Goal: Transaction & Acquisition: Subscribe to service/newsletter

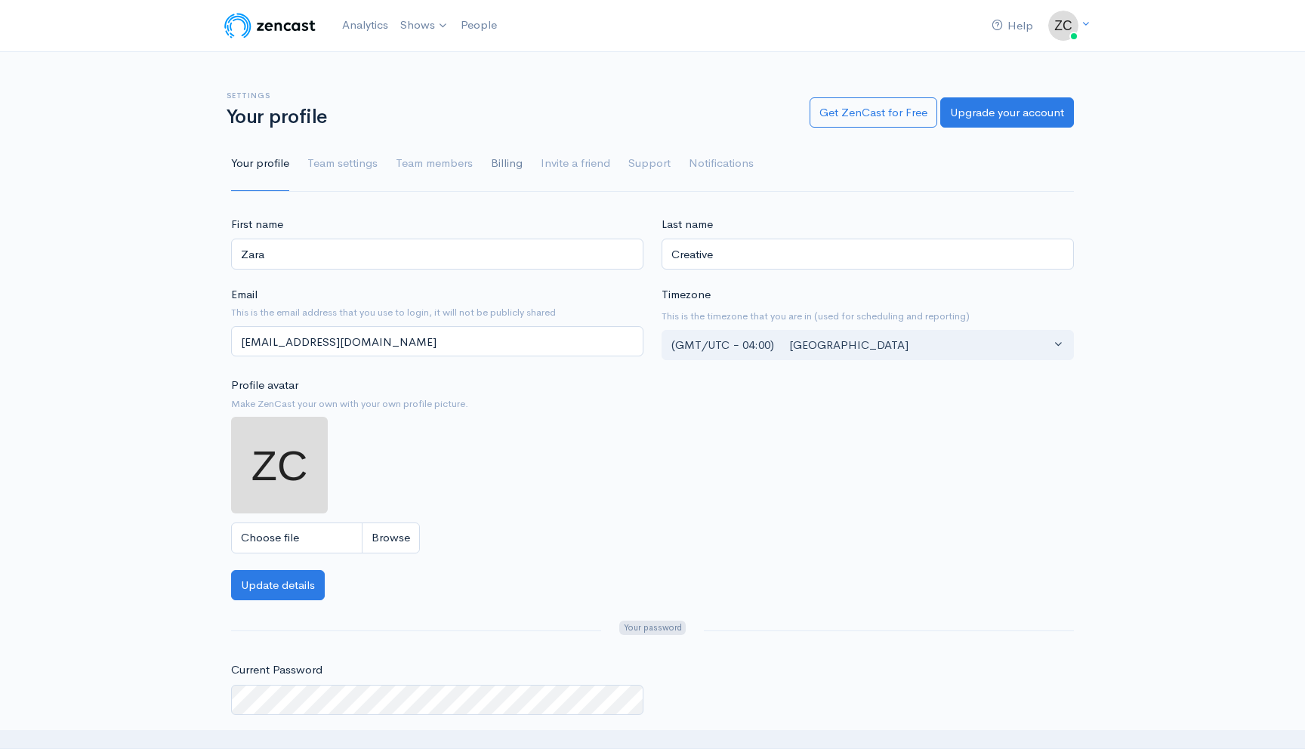
click at [508, 168] on link "Billing" at bounding box center [507, 164] width 32 height 54
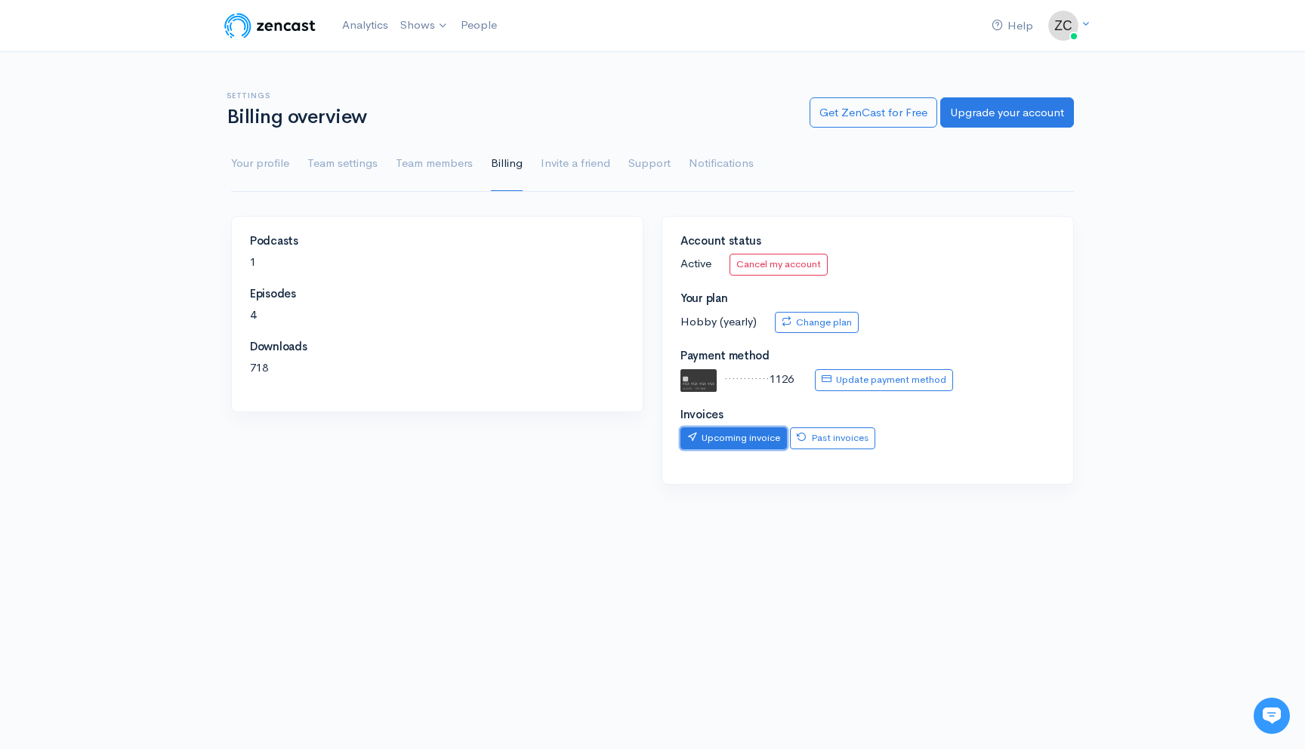
click at [753, 437] on link "Upcoming invoice" at bounding box center [733, 438] width 106 height 22
click at [287, 24] on img at bounding box center [270, 26] width 96 height 30
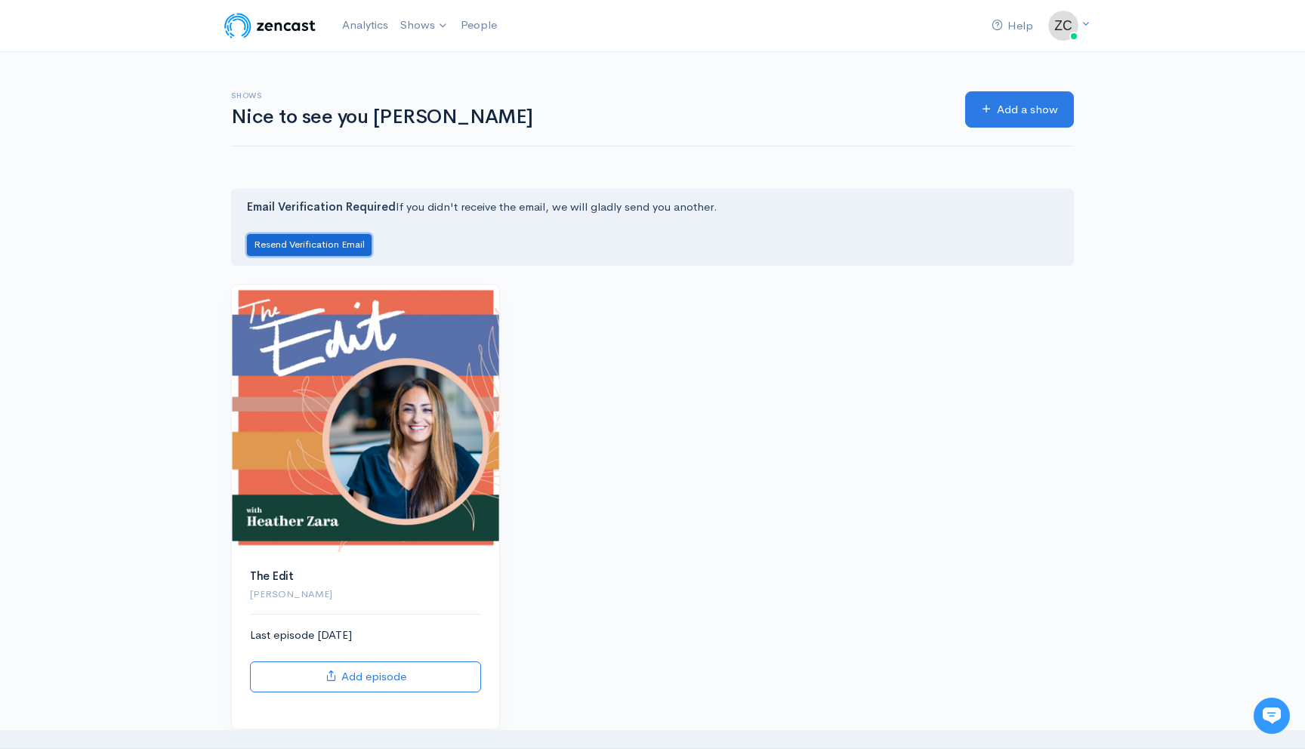
click at [328, 250] on button "Resend Verification Email" at bounding box center [309, 245] width 125 height 22
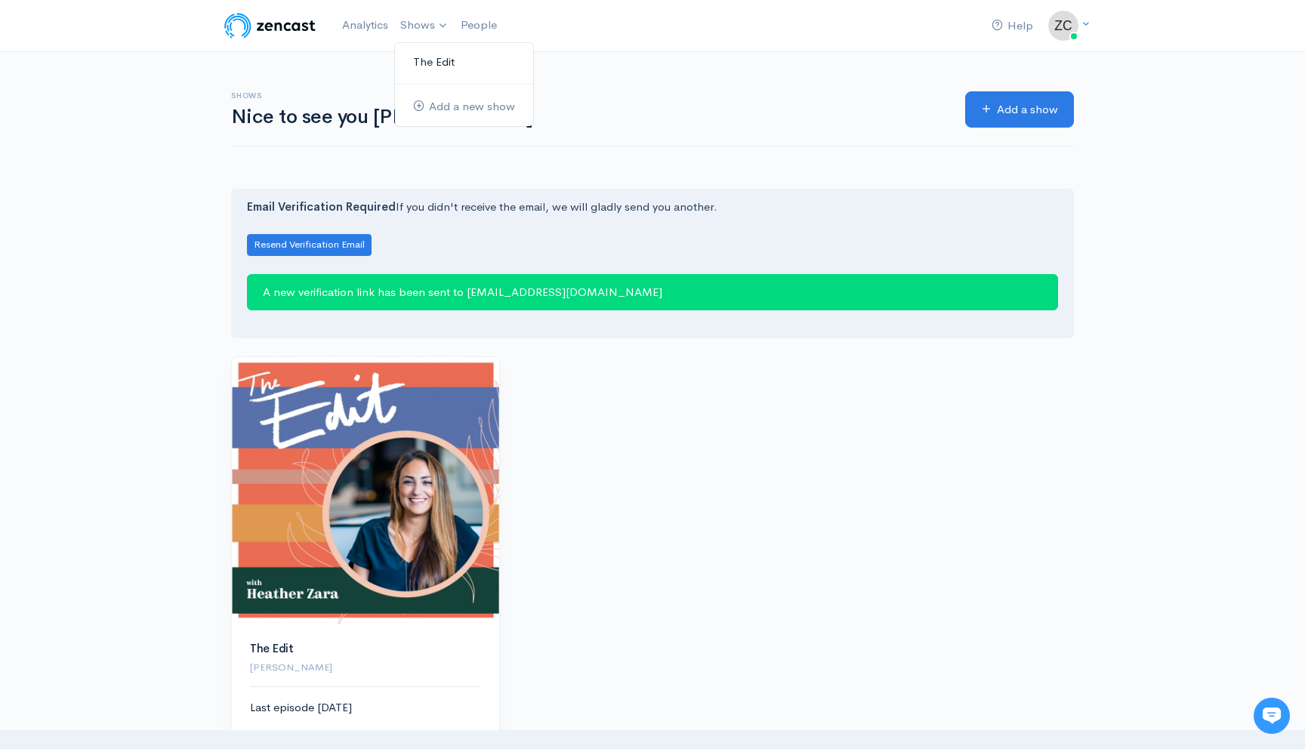
click at [441, 61] on link "The Edit" at bounding box center [464, 62] width 138 height 26
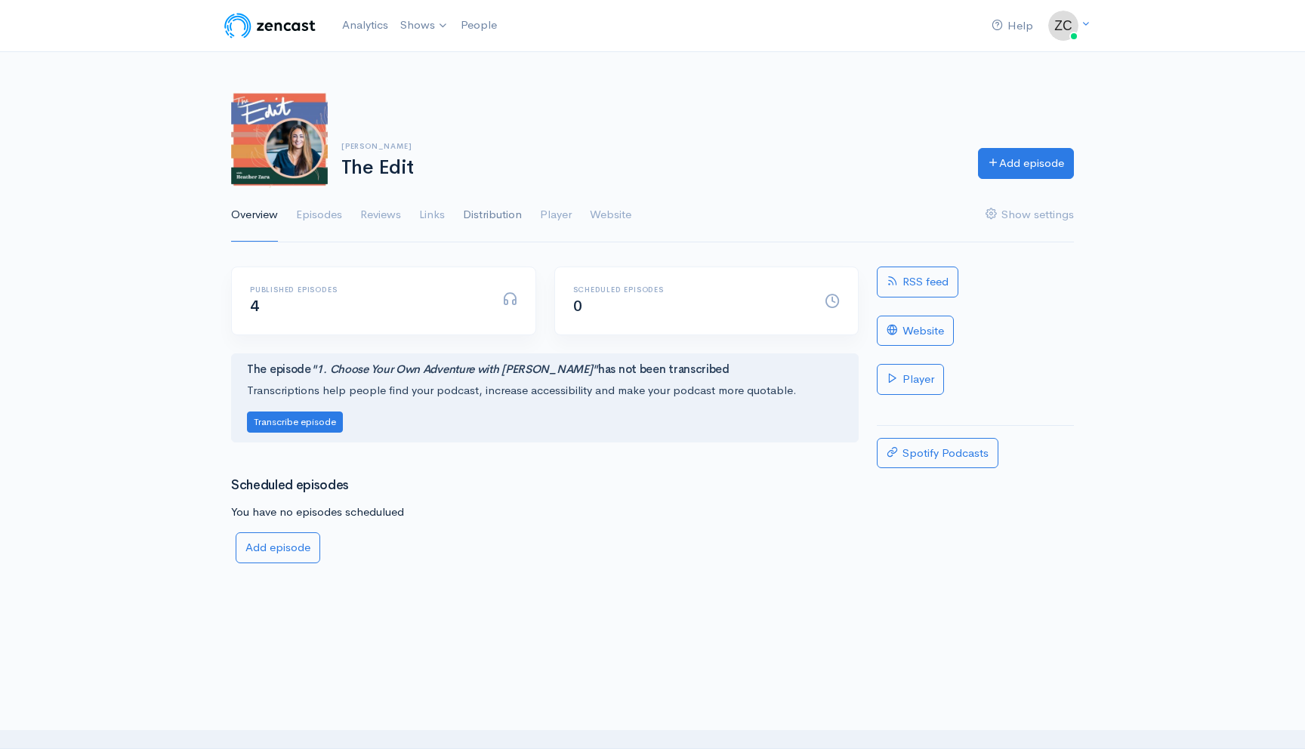
click at [498, 215] on link "Distribution" at bounding box center [492, 215] width 59 height 54
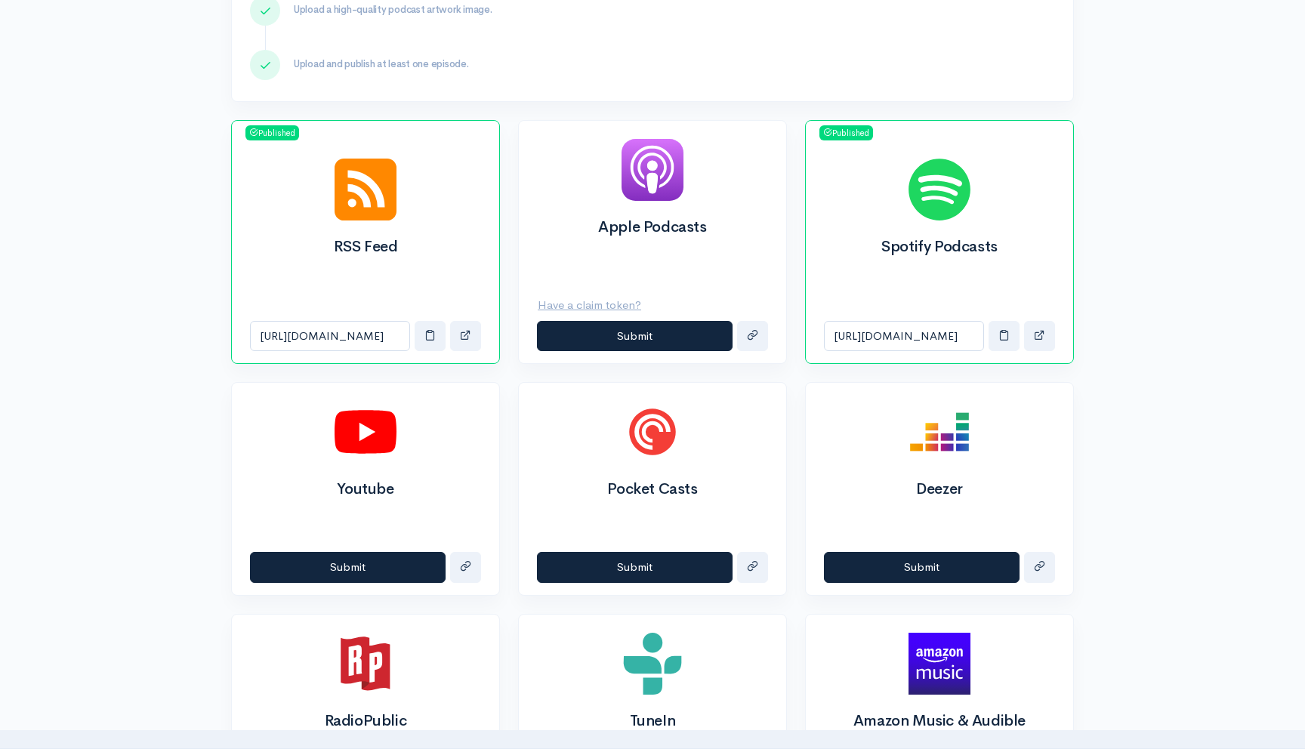
scroll to position [448, 0]
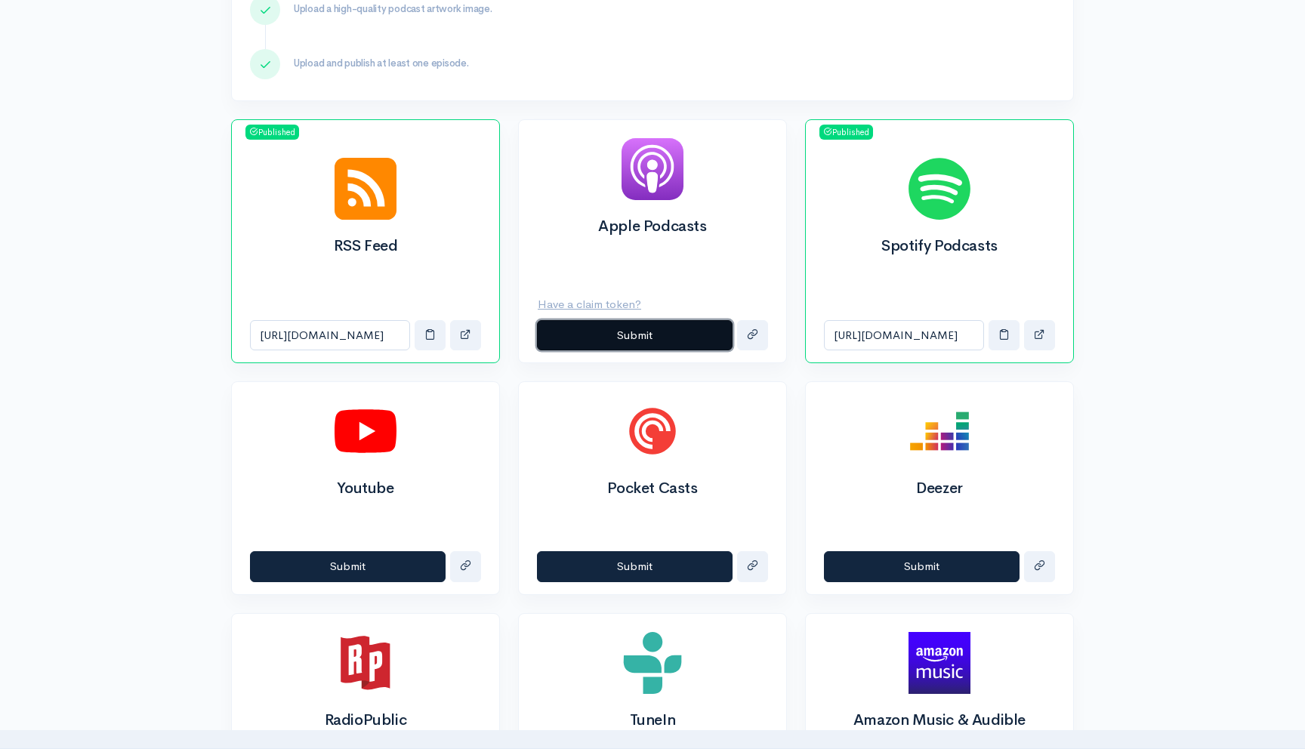
click at [612, 337] on button "Submit" at bounding box center [635, 335] width 196 height 31
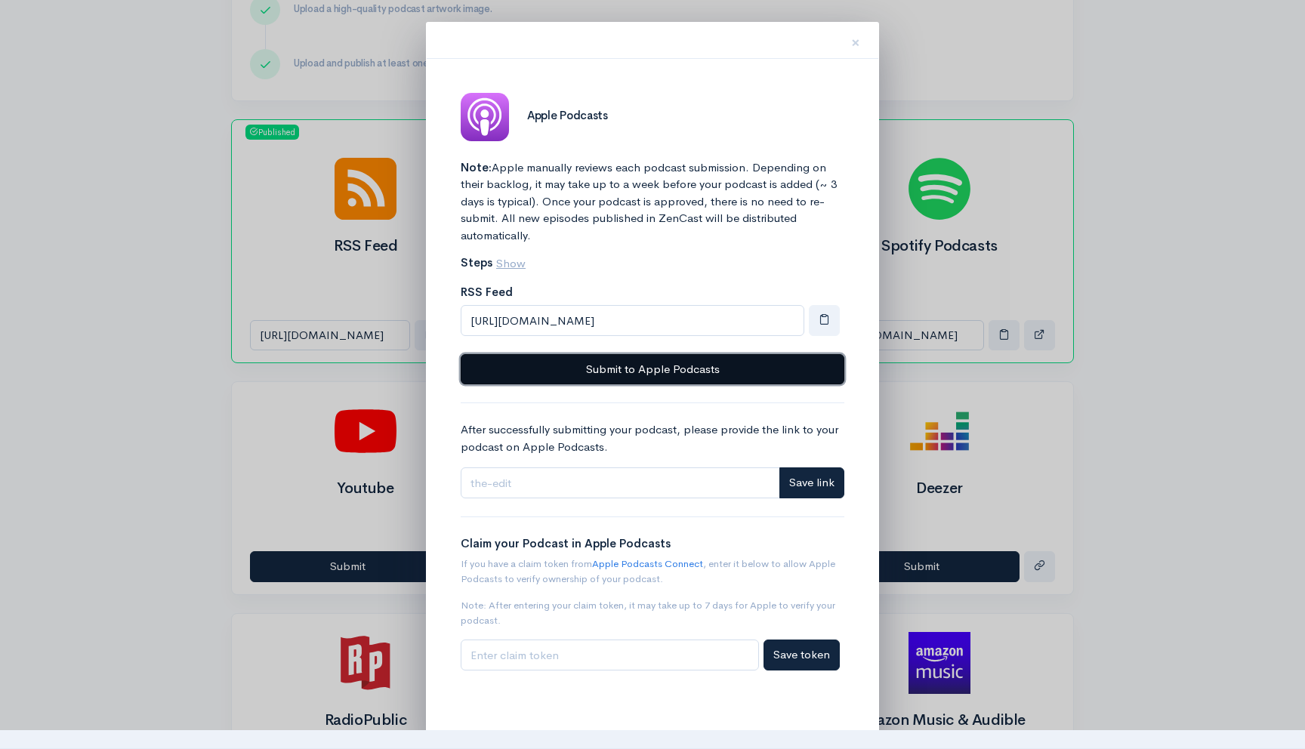
click at [646, 363] on button "Submit to Apple Podcasts" at bounding box center [653, 369] width 384 height 31
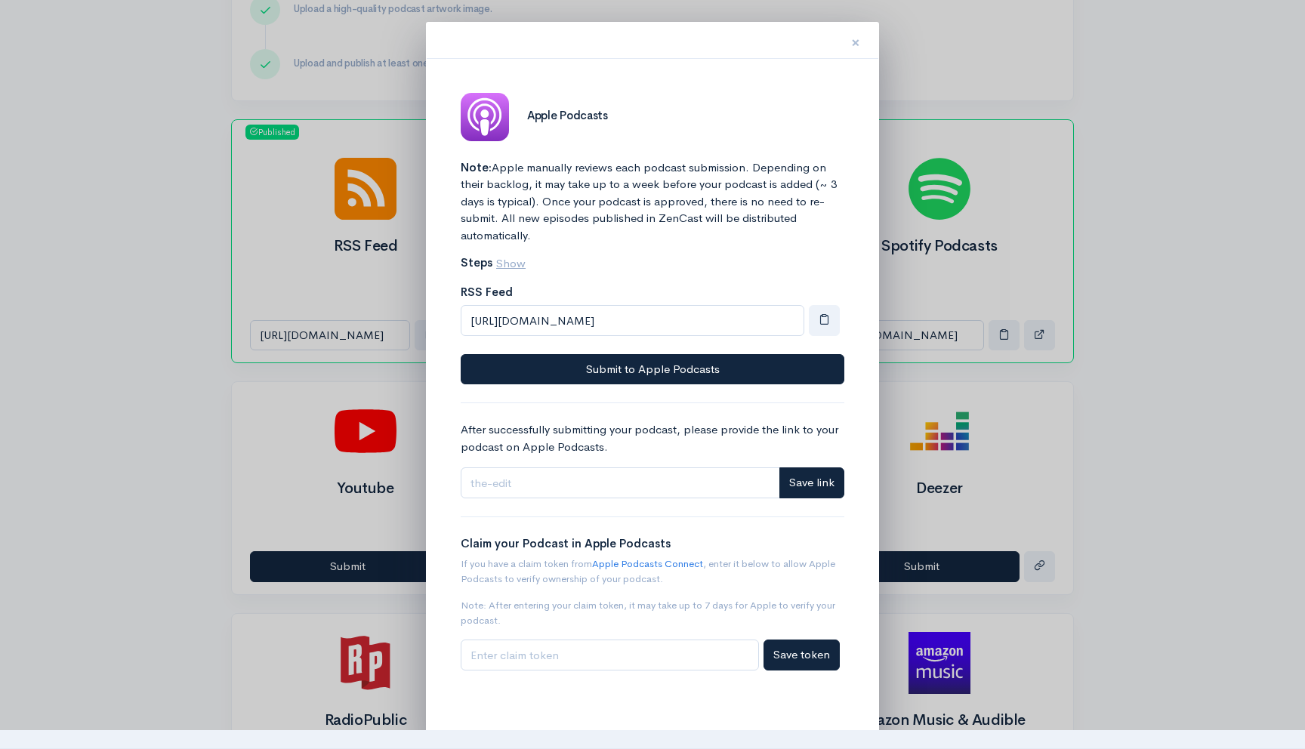
click at [854, 42] on span "×" at bounding box center [855, 43] width 9 height 22
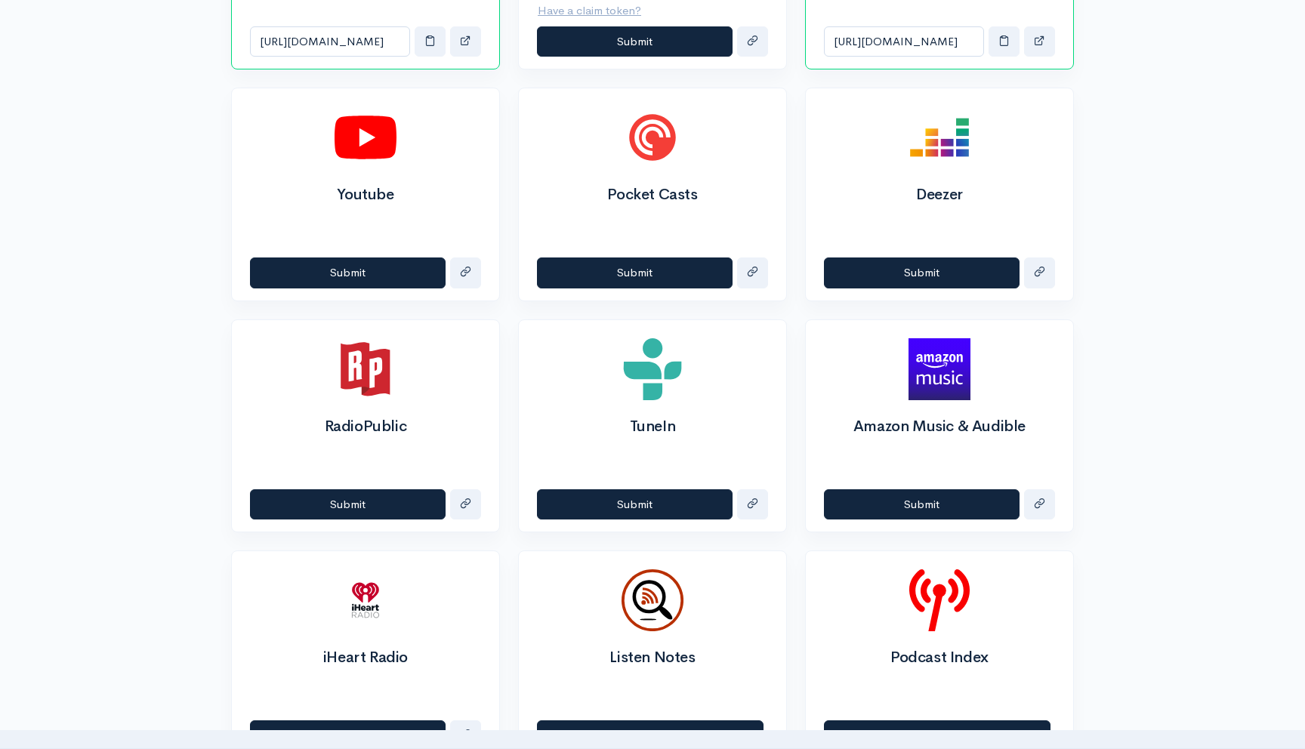
scroll to position [0, 0]
